Goal: Transaction & Acquisition: Purchase product/service

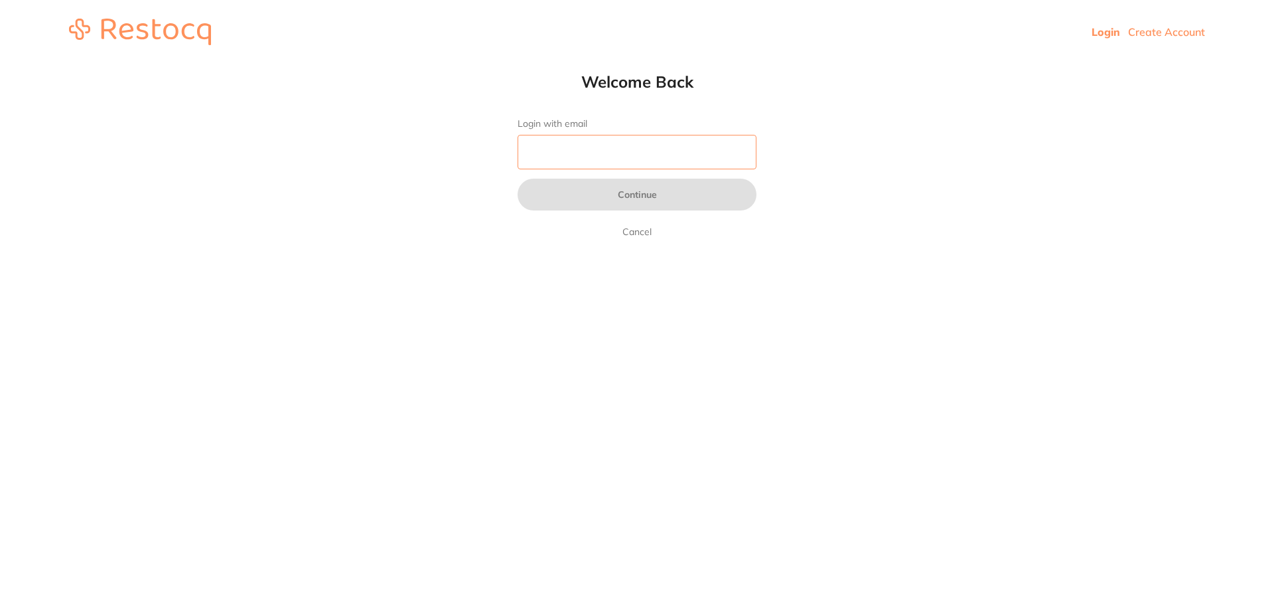
click at [565, 145] on input "Login with email" at bounding box center [637, 152] width 239 height 35
type input "[EMAIL_ADDRESS][DOMAIN_NAME]"
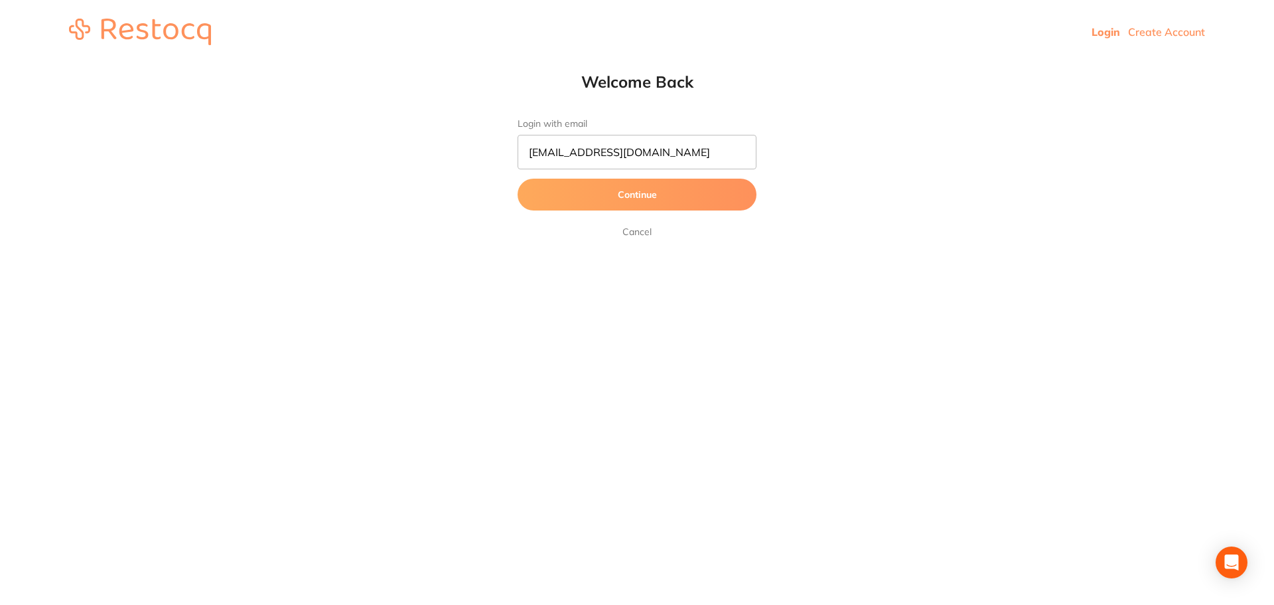
click at [622, 200] on button "Continue" at bounding box center [637, 195] width 239 height 32
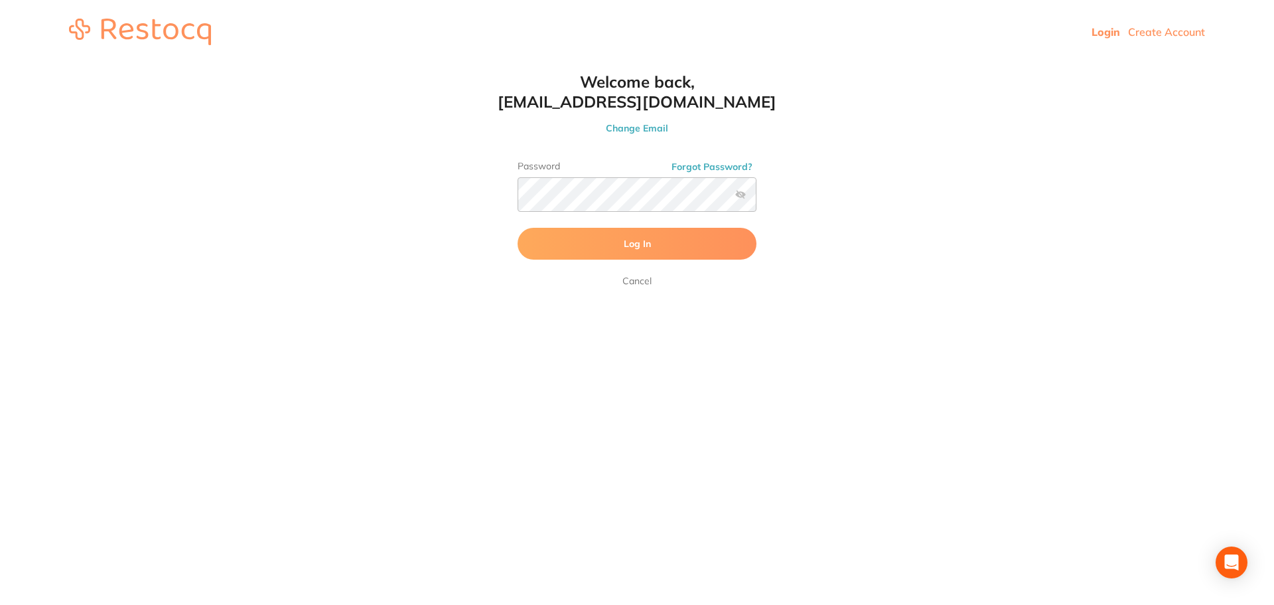
click at [625, 250] on span "Log In" at bounding box center [637, 244] width 27 height 12
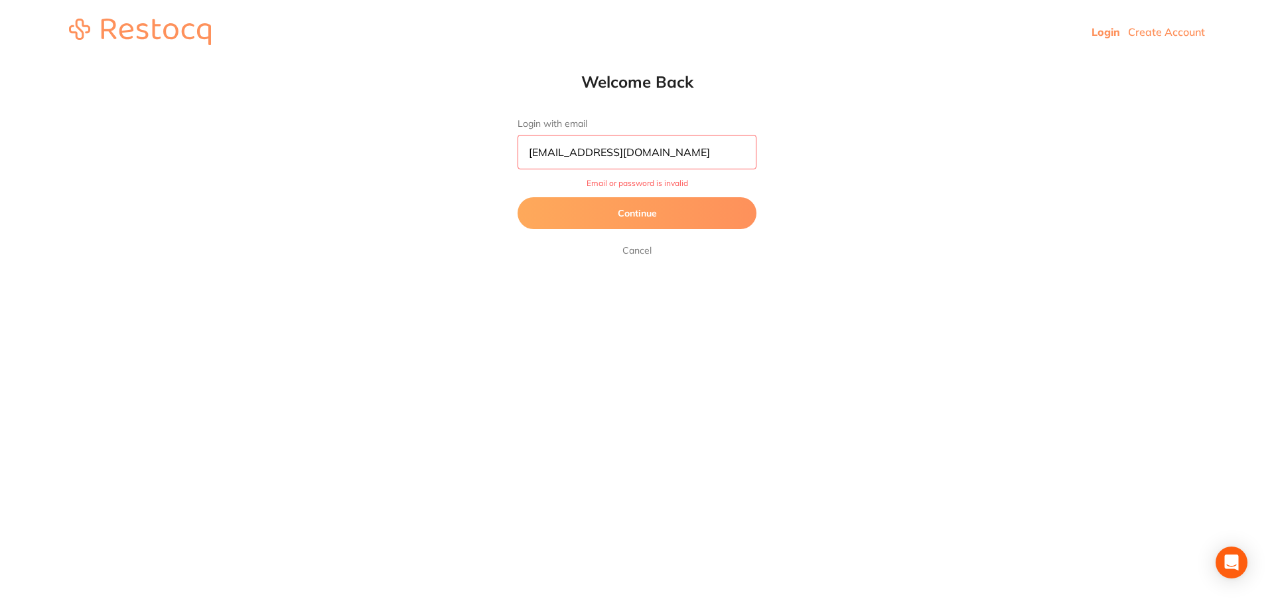
click at [640, 216] on button "Continue" at bounding box center [637, 213] width 239 height 32
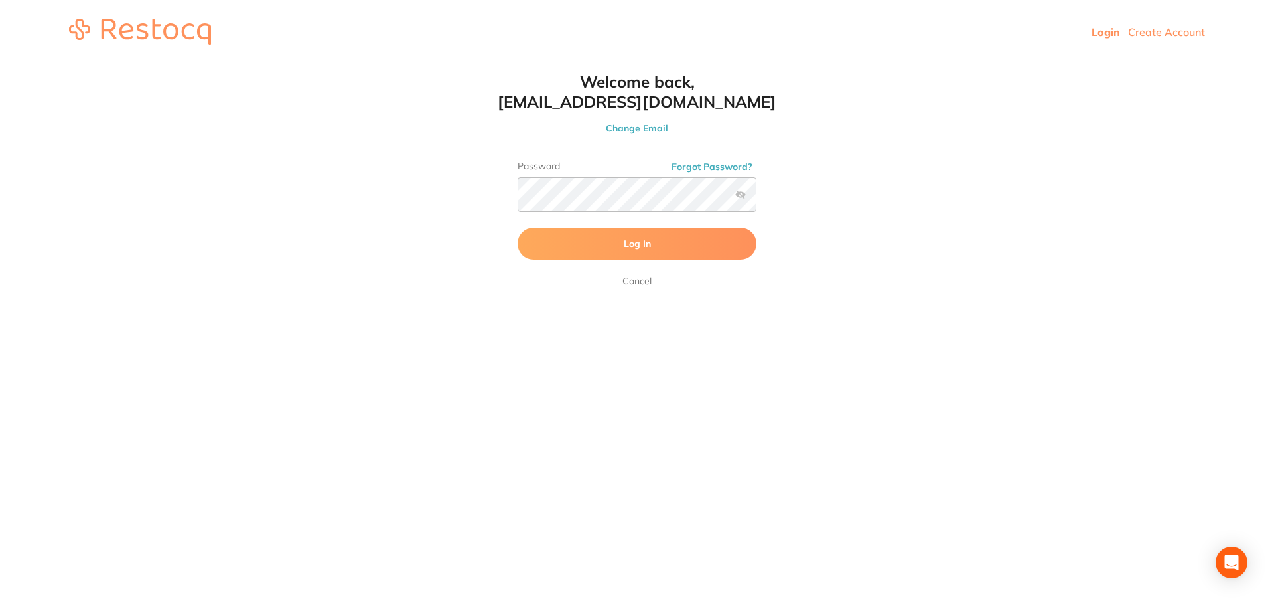
click at [593, 236] on button "Log In" at bounding box center [637, 244] width 239 height 32
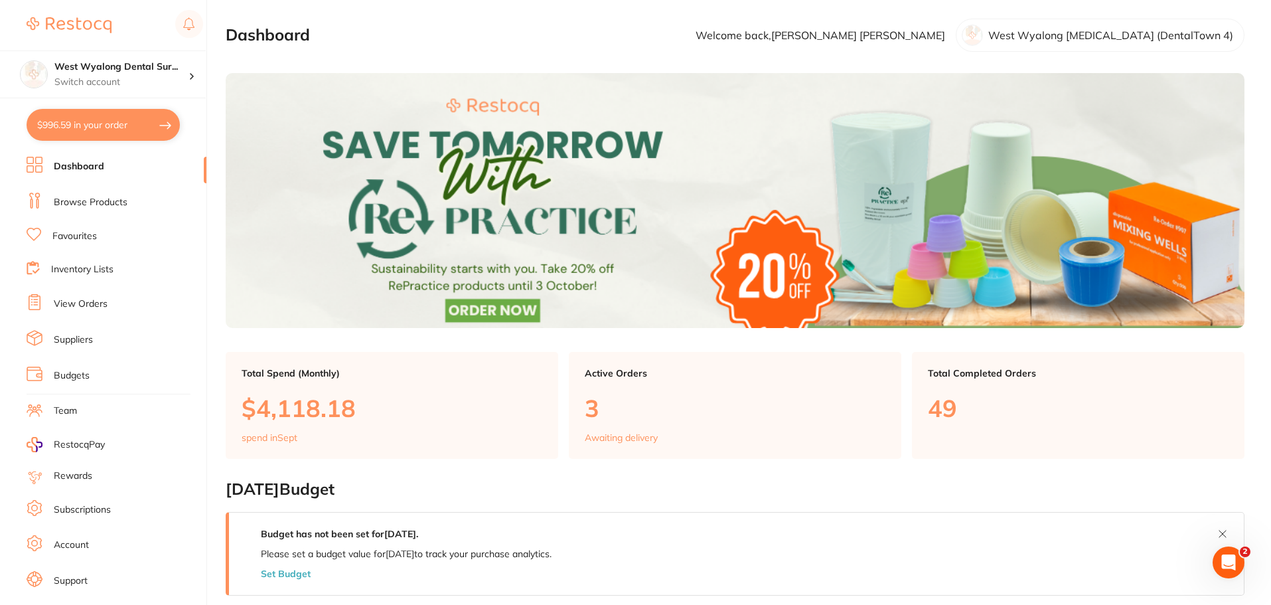
click at [131, 113] on button "$996.59 in your order" at bounding box center [103, 125] width 153 height 32
checkbox input "true"
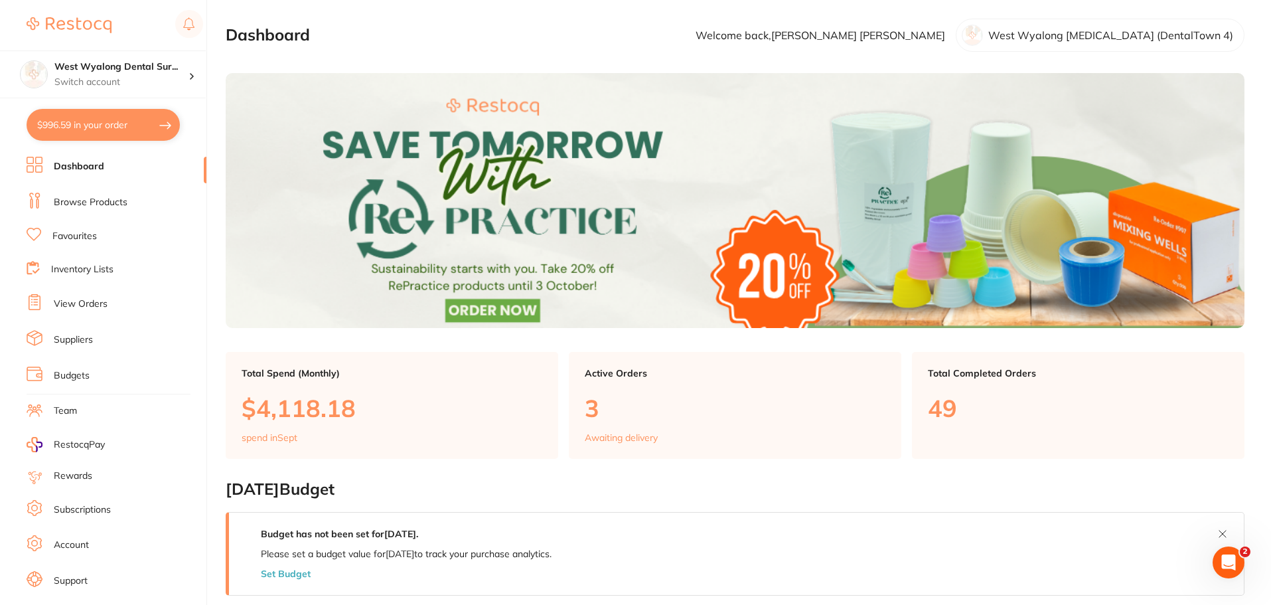
checkbox input "true"
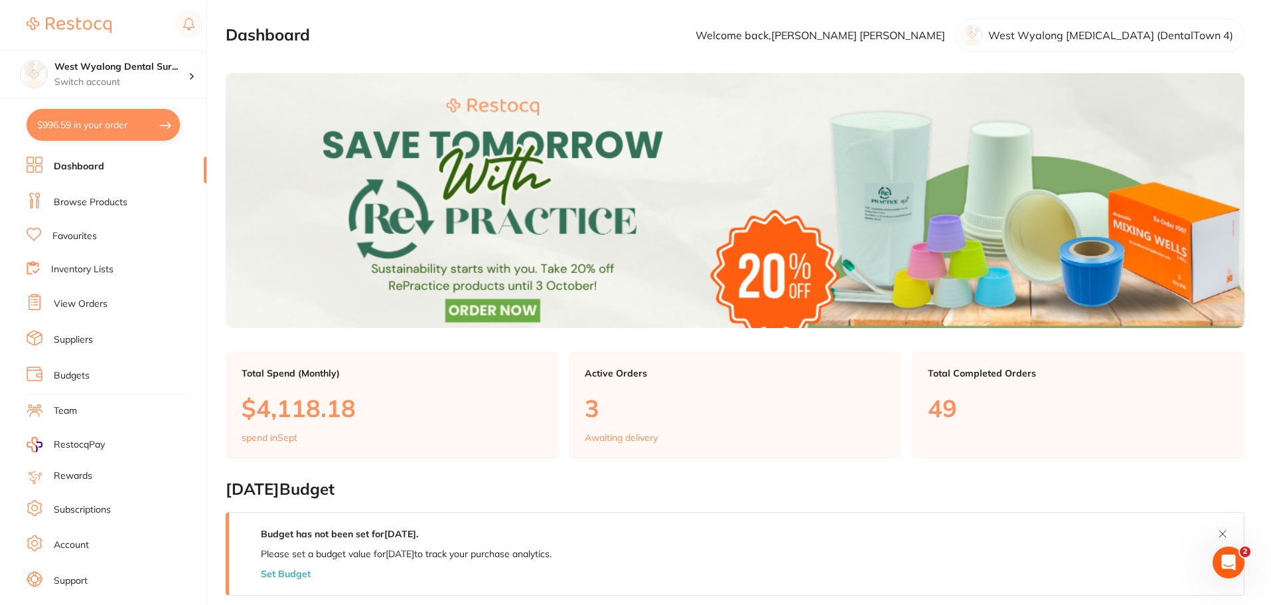
checkbox input "true"
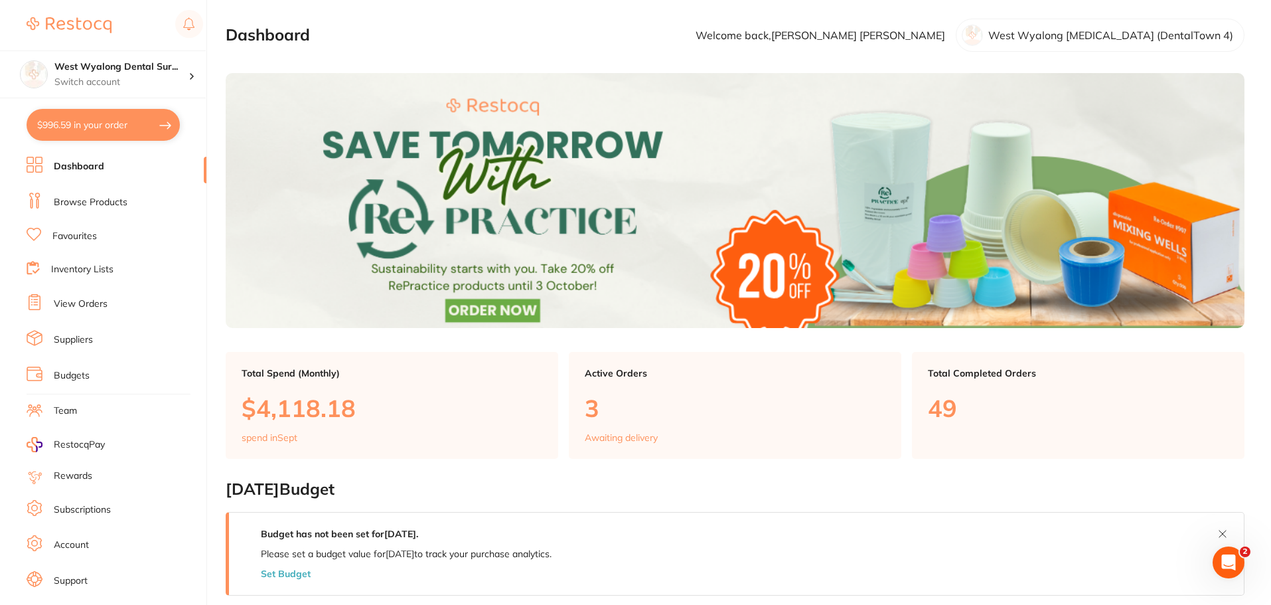
checkbox input "true"
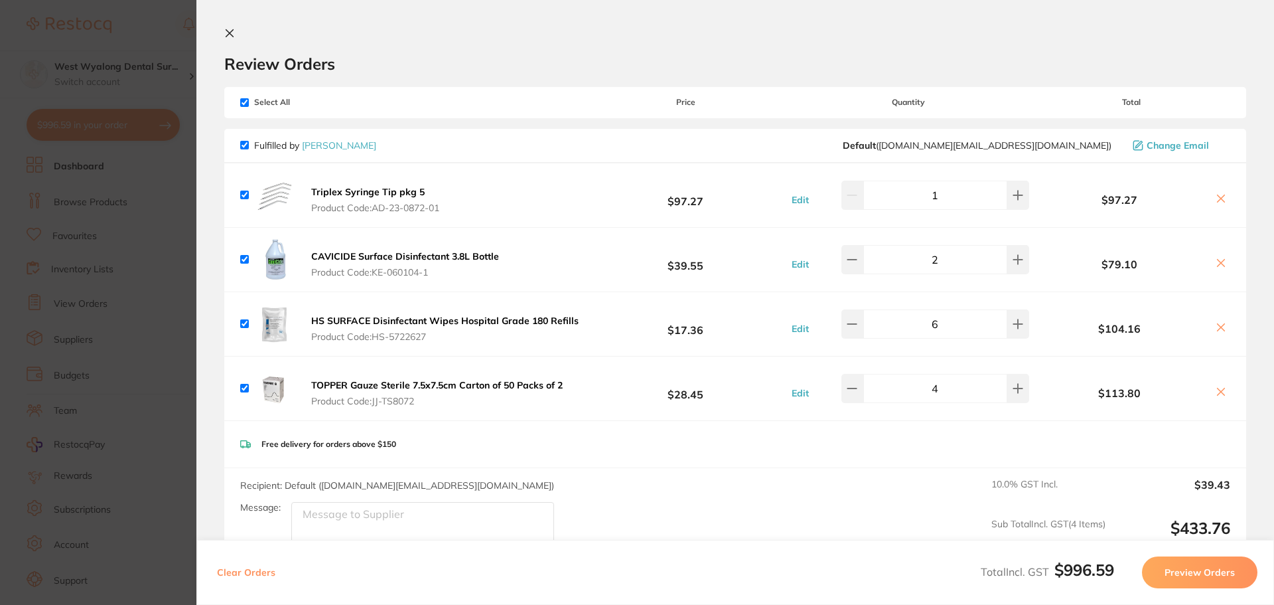
click at [227, 29] on icon at bounding box center [229, 33] width 11 height 11
